Goal: Task Accomplishment & Management: Use online tool/utility

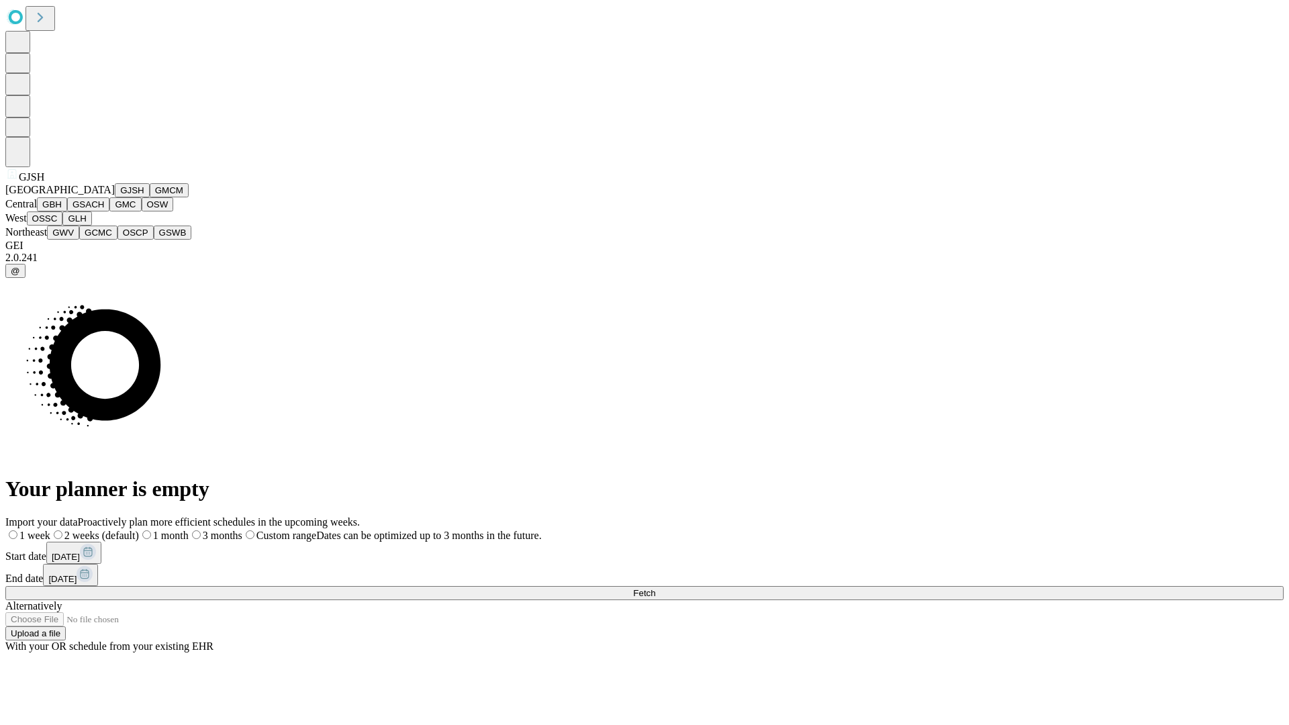
click at [115, 197] on button "GJSH" at bounding box center [132, 190] width 35 height 14
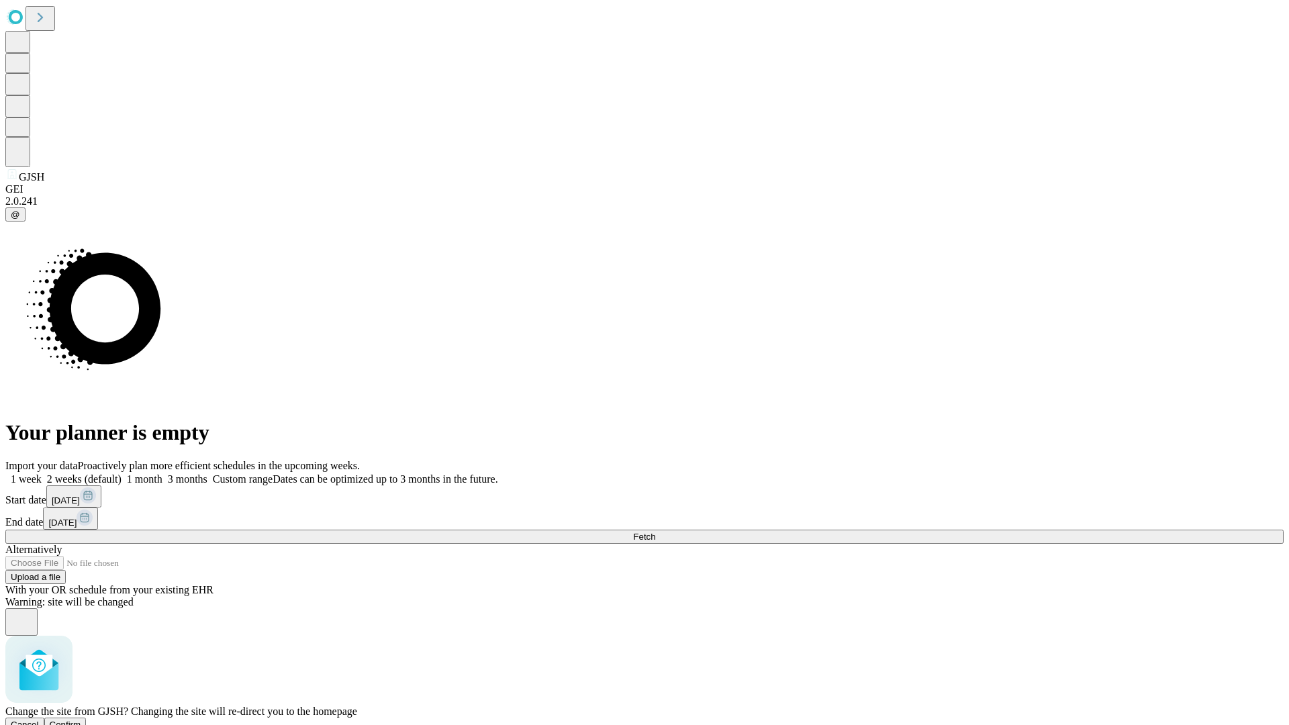
click at [81, 720] on span "Confirm" at bounding box center [66, 725] width 32 height 10
click at [42, 473] on label "1 week" at bounding box center [23, 478] width 36 height 11
click at [655, 532] on span "Fetch" at bounding box center [644, 537] width 22 height 10
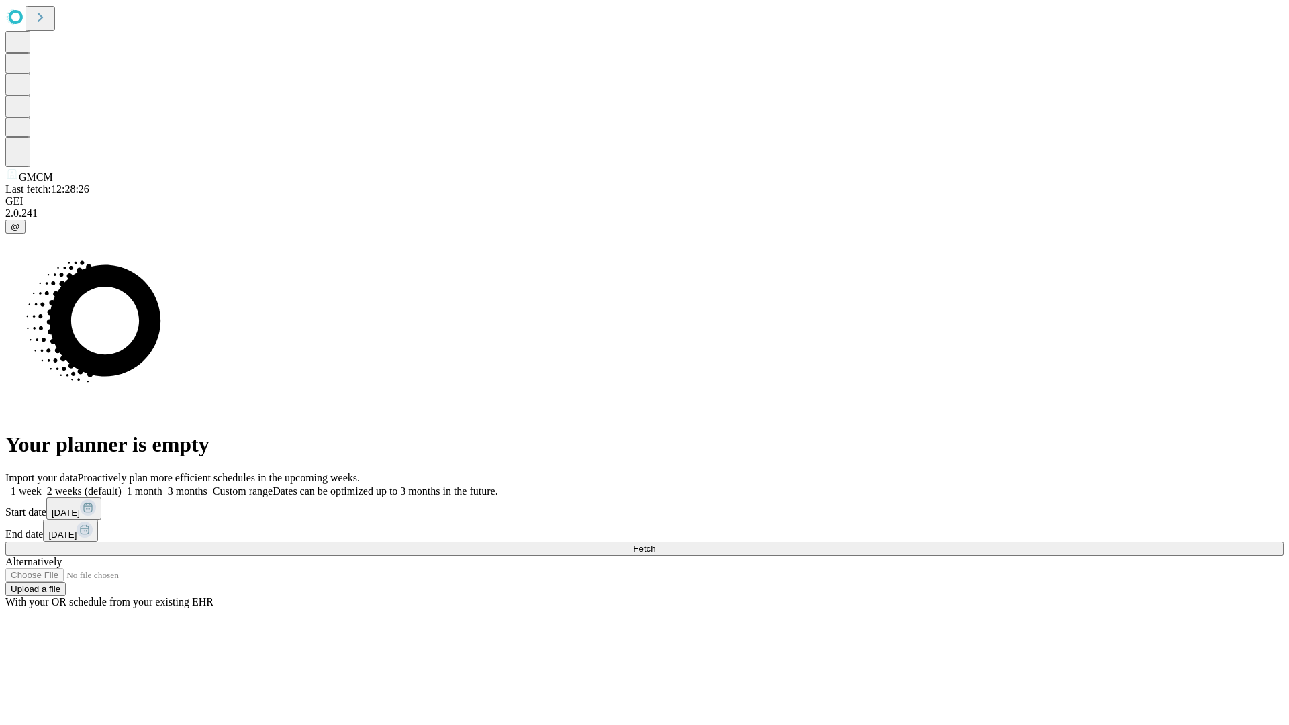
click at [42, 486] on label "1 week" at bounding box center [23, 491] width 36 height 11
click at [655, 544] on span "Fetch" at bounding box center [644, 549] width 22 height 10
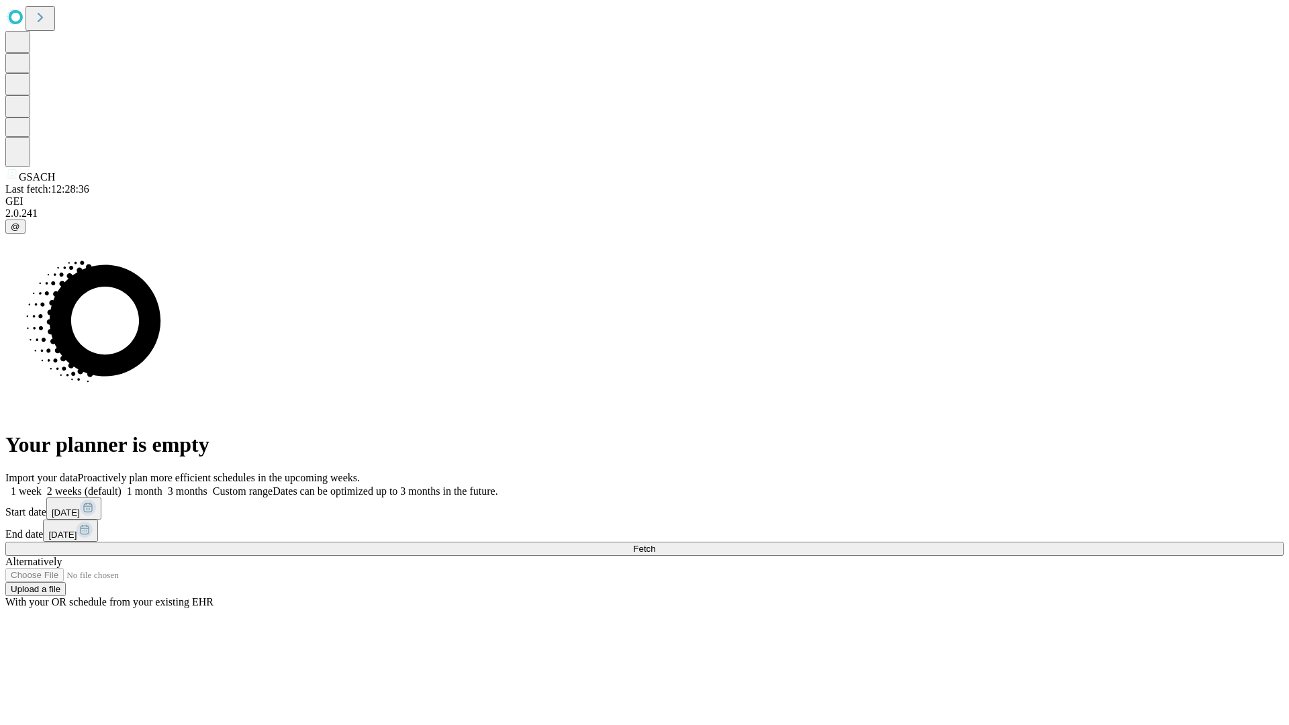
click at [655, 544] on span "Fetch" at bounding box center [644, 549] width 22 height 10
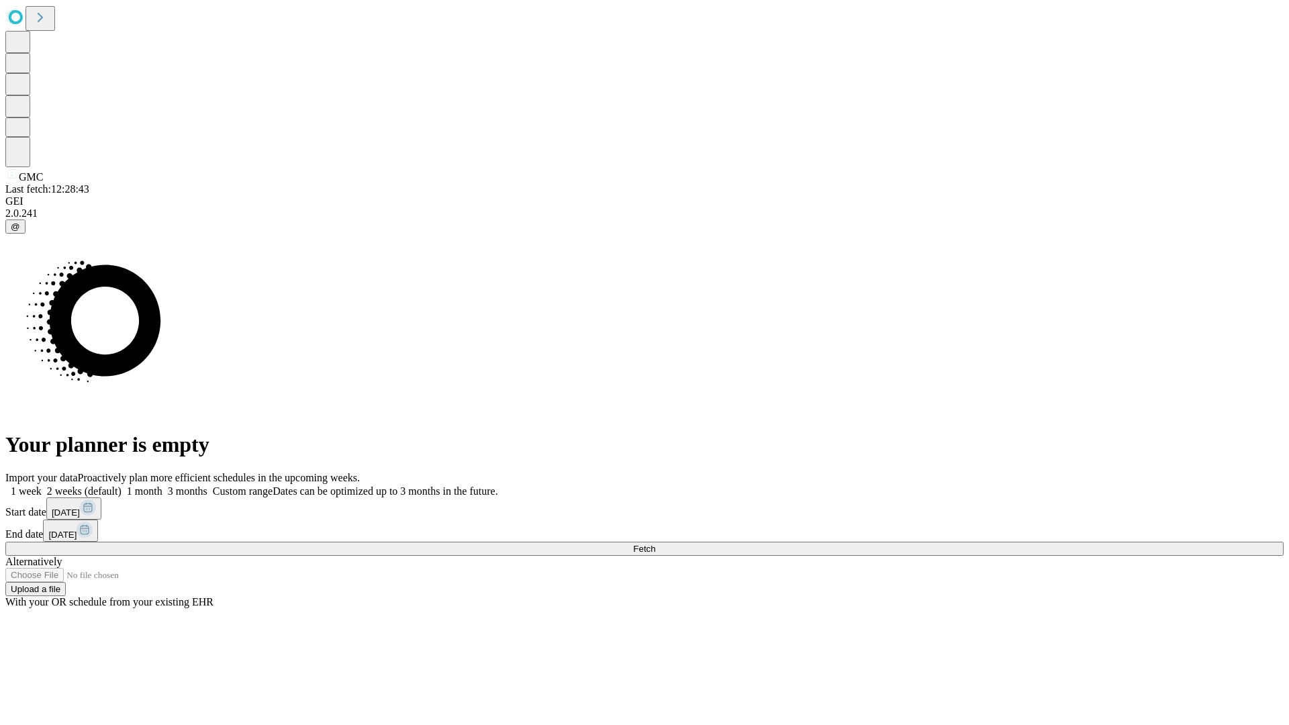
click at [42, 486] on label "1 week" at bounding box center [23, 491] width 36 height 11
click at [655, 544] on span "Fetch" at bounding box center [644, 549] width 22 height 10
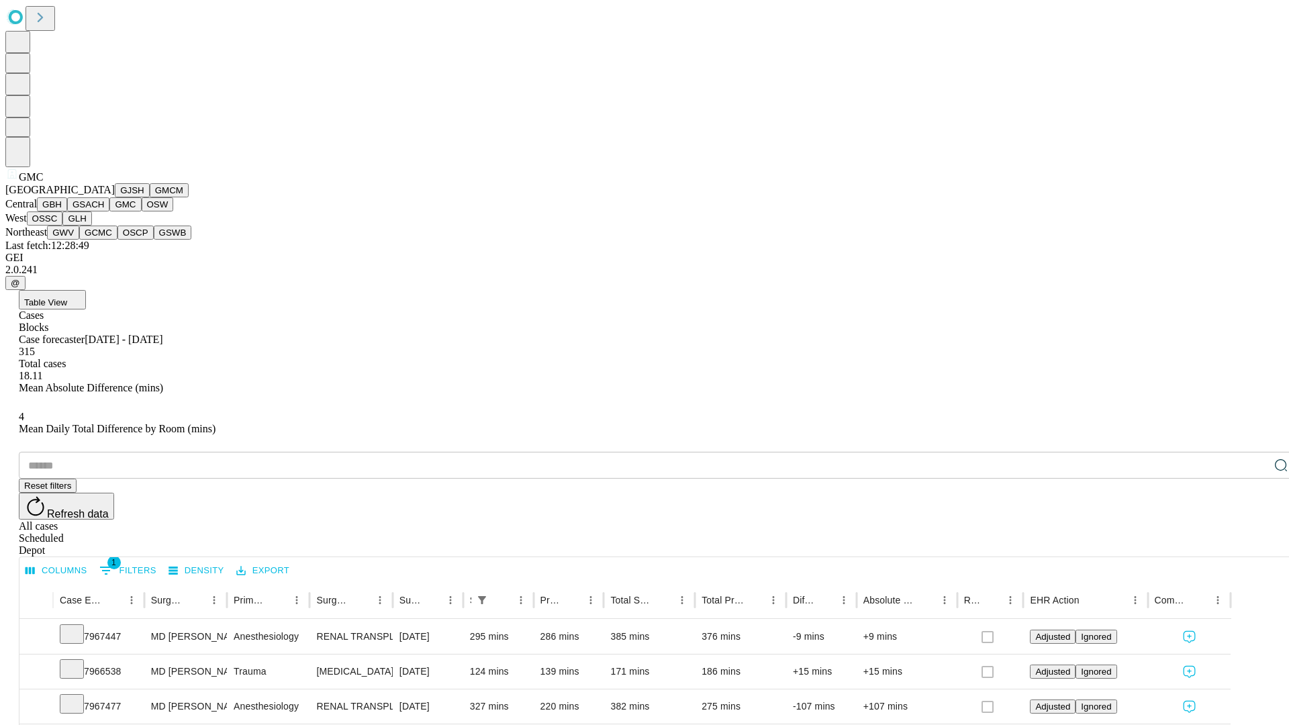
click at [142, 212] on button "OSW" at bounding box center [158, 204] width 32 height 14
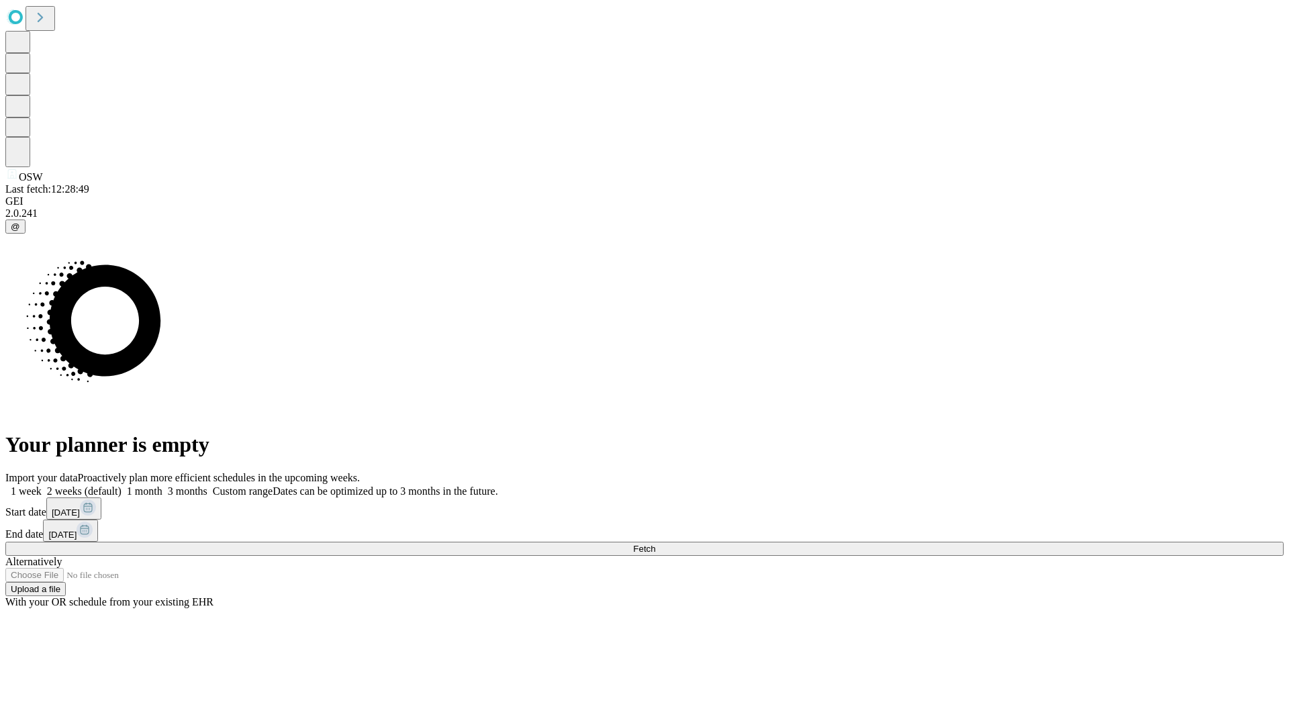
click at [42, 486] on label "1 week" at bounding box center [23, 491] width 36 height 11
click at [655, 544] on span "Fetch" at bounding box center [644, 549] width 22 height 10
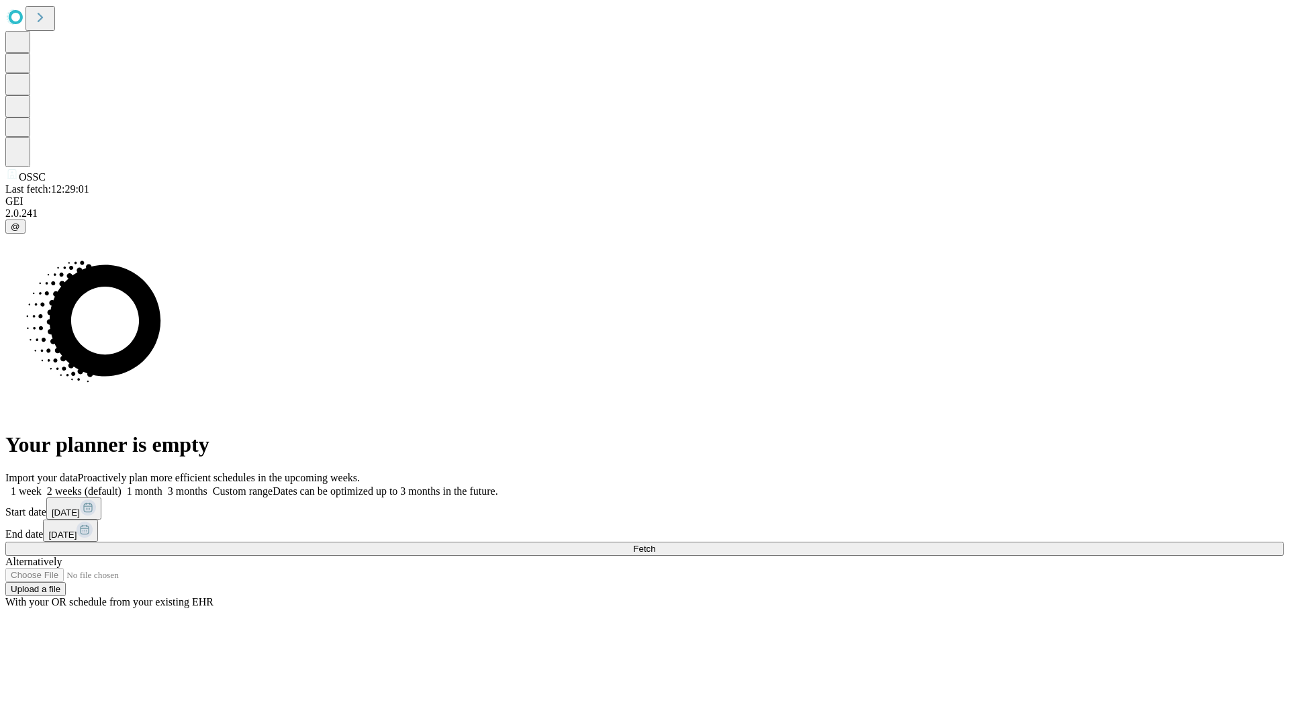
click at [42, 486] on label "1 week" at bounding box center [23, 491] width 36 height 11
click at [655, 544] on span "Fetch" at bounding box center [644, 549] width 22 height 10
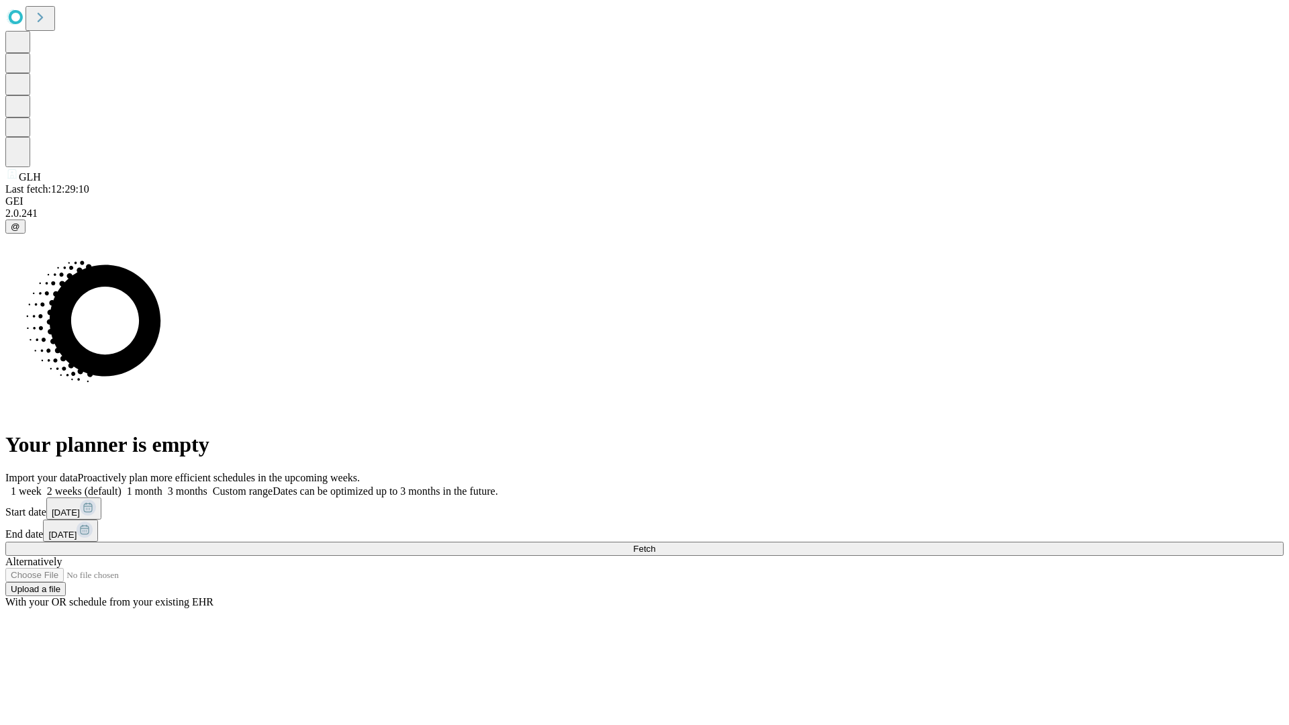
click at [42, 486] on label "1 week" at bounding box center [23, 491] width 36 height 11
click at [655, 544] on span "Fetch" at bounding box center [644, 549] width 22 height 10
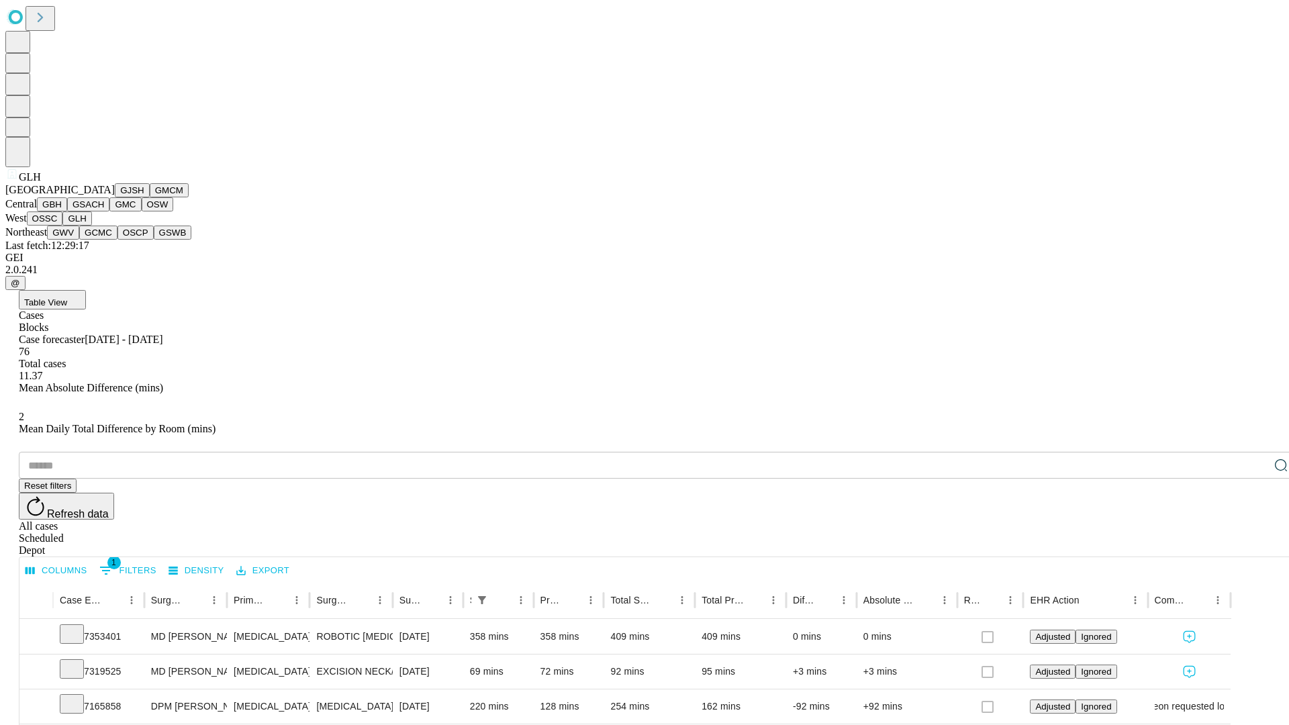
click at [79, 240] on button "GWV" at bounding box center [63, 233] width 32 height 14
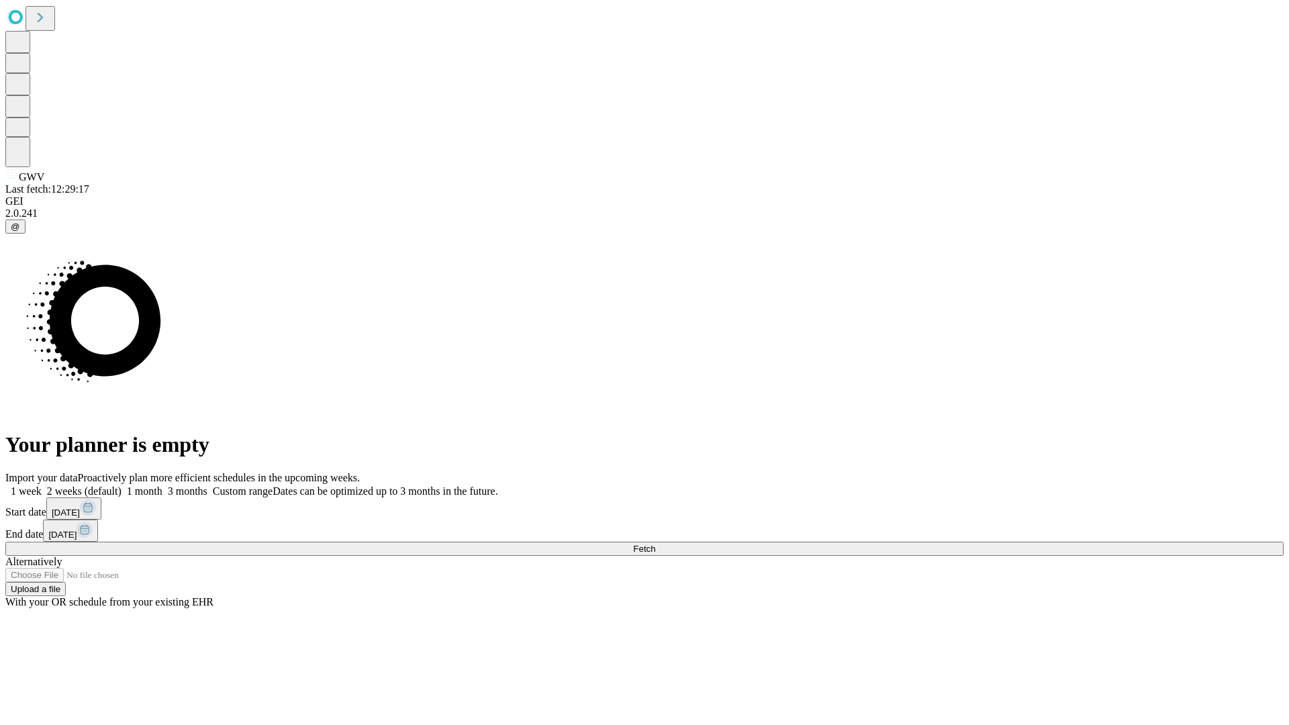
click at [42, 486] on label "1 week" at bounding box center [23, 491] width 36 height 11
click at [655, 544] on span "Fetch" at bounding box center [644, 549] width 22 height 10
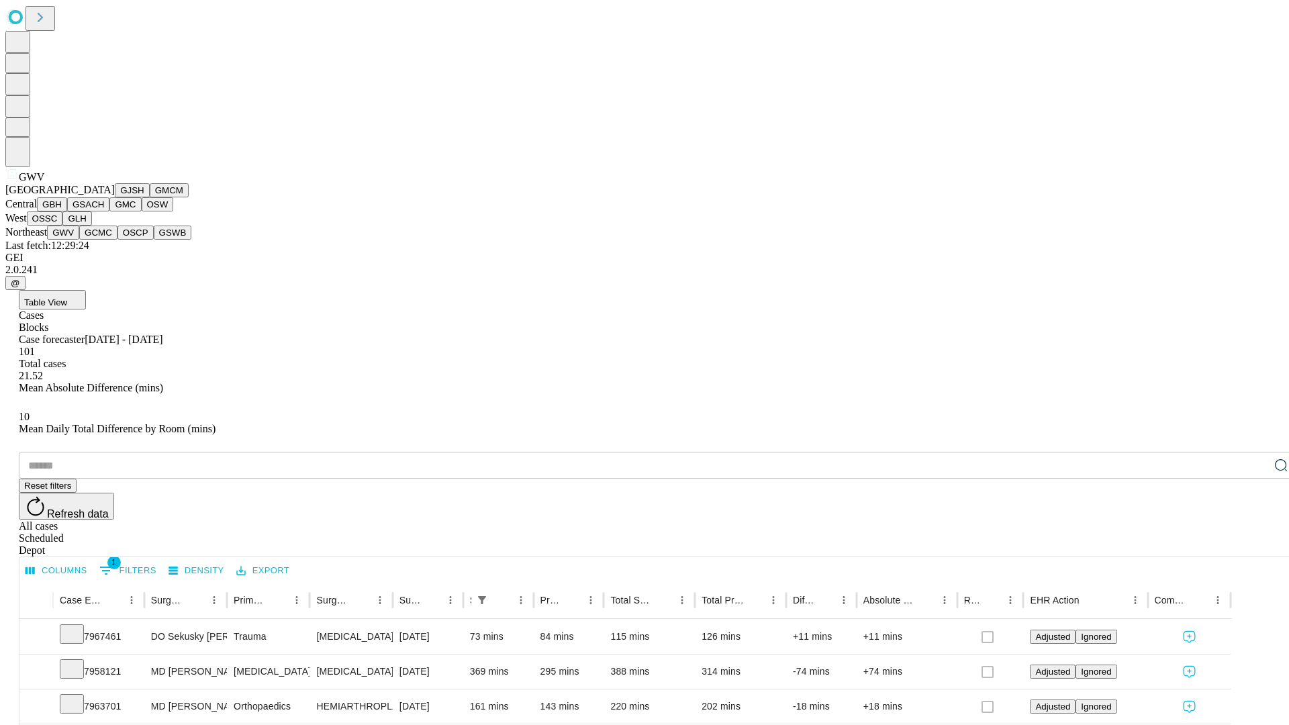
click at [104, 240] on button "GCMC" at bounding box center [98, 233] width 38 height 14
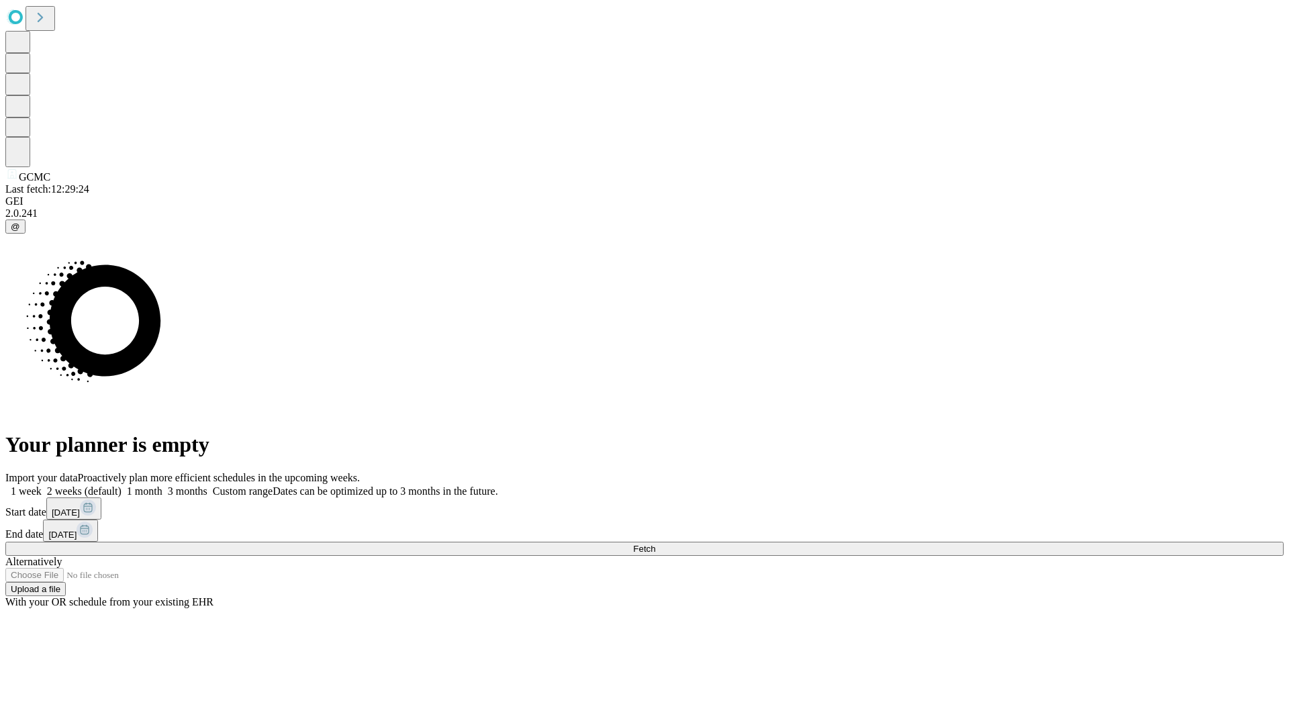
click at [42, 486] on label "1 week" at bounding box center [23, 491] width 36 height 11
click at [655, 544] on span "Fetch" at bounding box center [644, 549] width 22 height 10
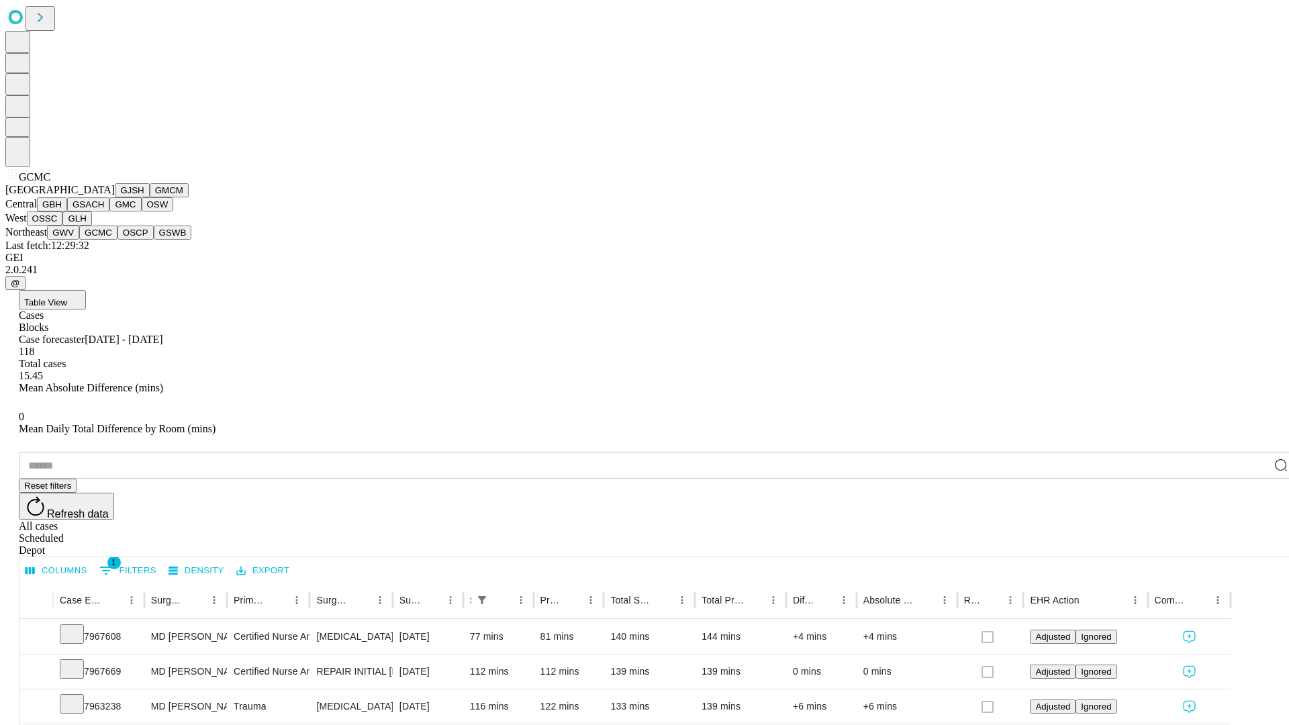
click at [118, 240] on button "OSCP" at bounding box center [136, 233] width 36 height 14
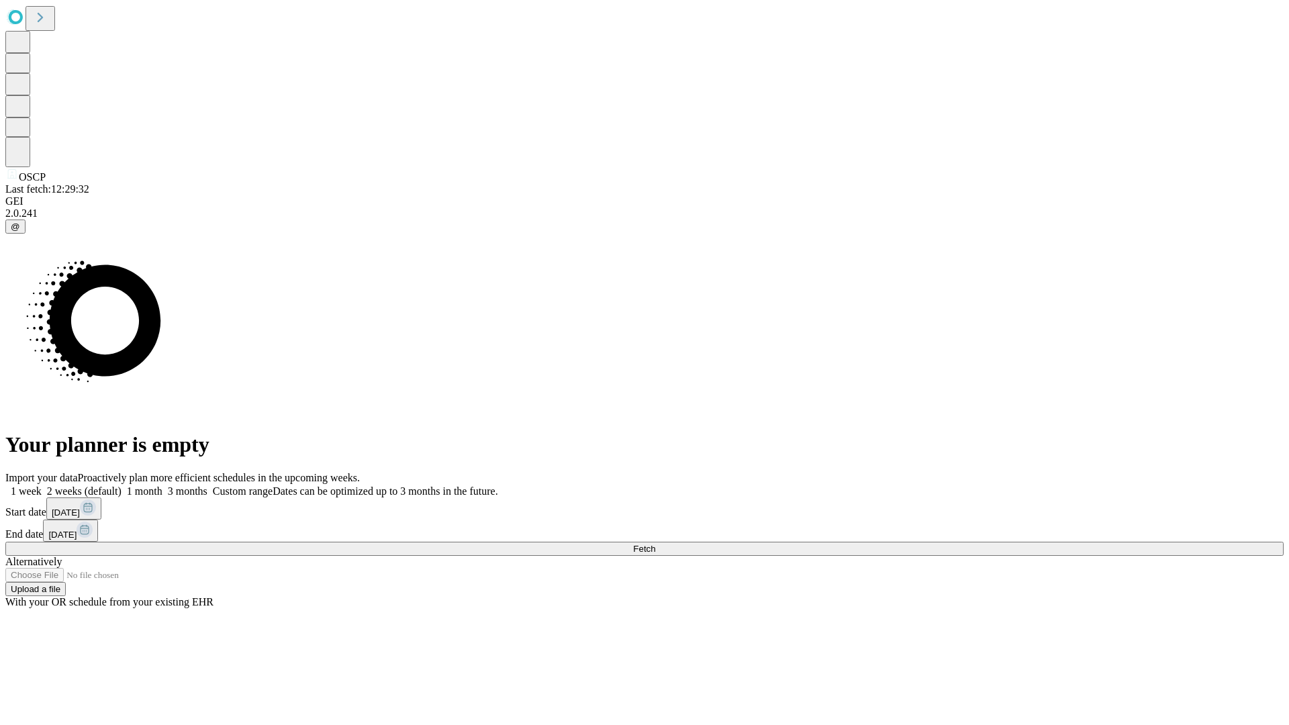
click at [42, 486] on label "1 week" at bounding box center [23, 491] width 36 height 11
click at [655, 544] on span "Fetch" at bounding box center [644, 549] width 22 height 10
